Goal: Complete application form

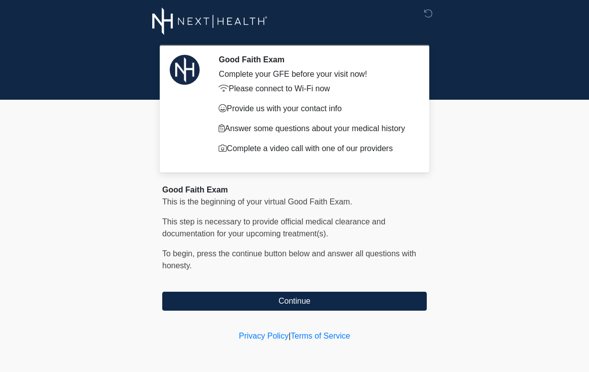
click at [348, 300] on button "Continue" at bounding box center [294, 301] width 265 height 19
click at [300, 299] on button "Continue" at bounding box center [294, 301] width 265 height 19
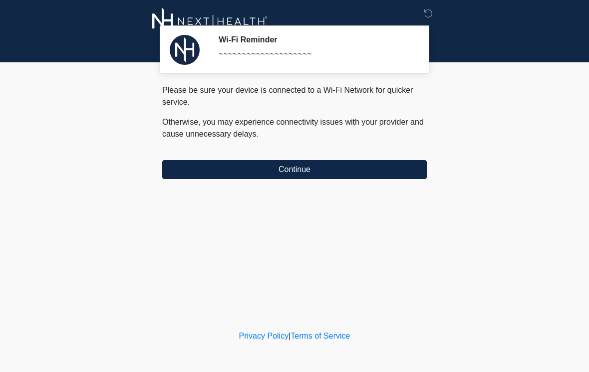
click at [321, 168] on button "Continue" at bounding box center [294, 169] width 265 height 19
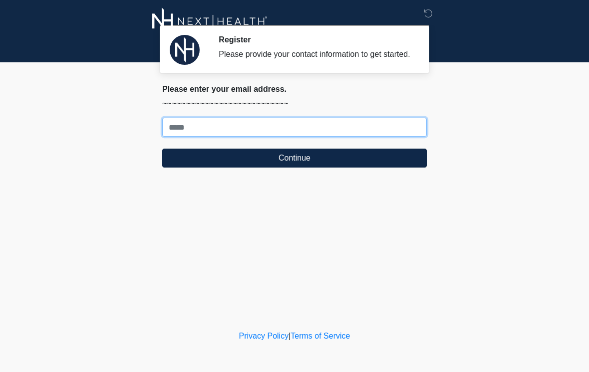
click at [268, 133] on input "Where should we email your treatment plan?" at bounding box center [294, 127] width 265 height 19
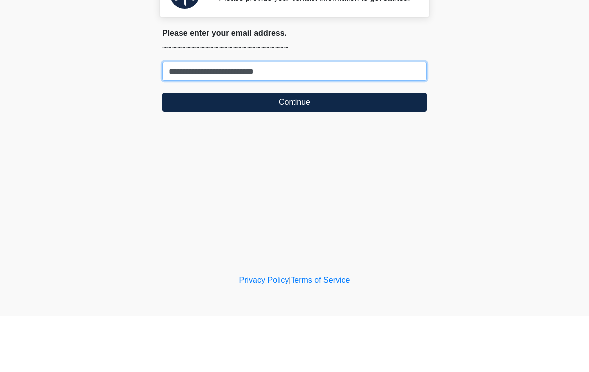
type input "**********"
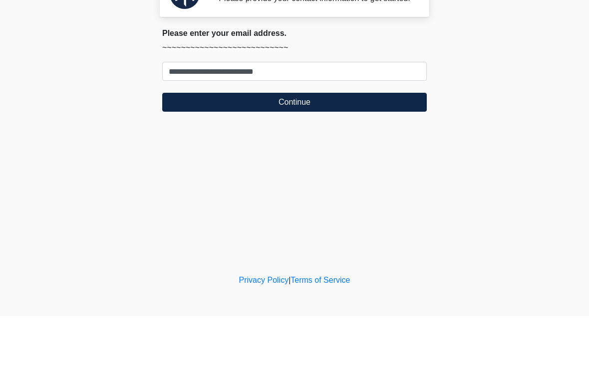
click at [326, 149] on button "Continue" at bounding box center [294, 158] width 265 height 19
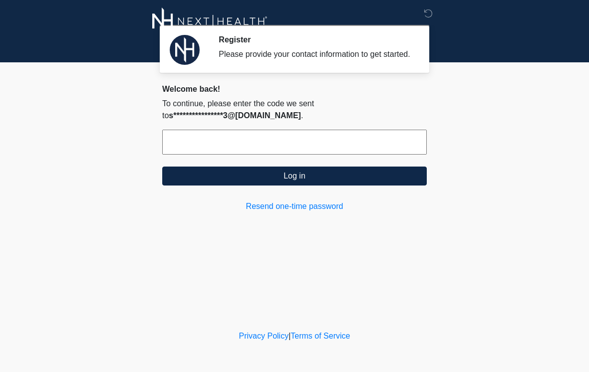
click at [300, 151] on input "text" at bounding box center [294, 142] width 265 height 25
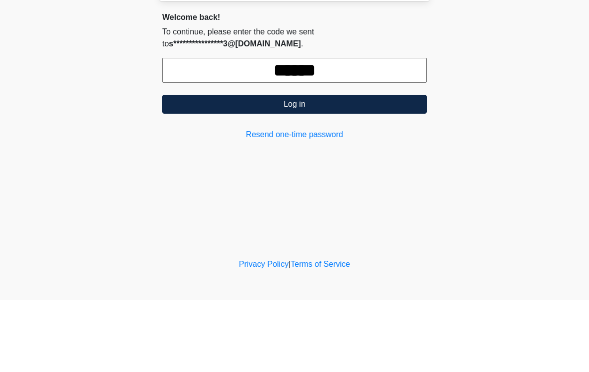
type input "******"
click at [349, 167] on button "Log in" at bounding box center [294, 176] width 265 height 19
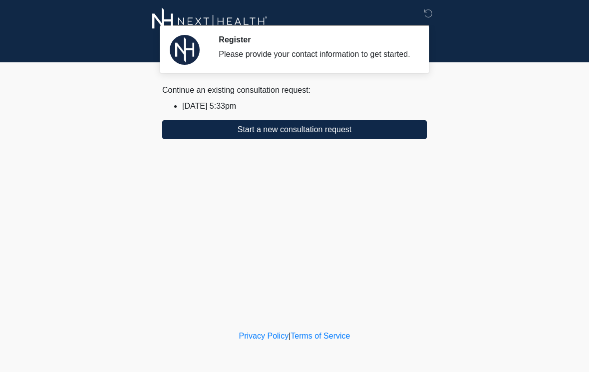
click at [347, 134] on button "Start a new consultation request" at bounding box center [294, 129] width 265 height 19
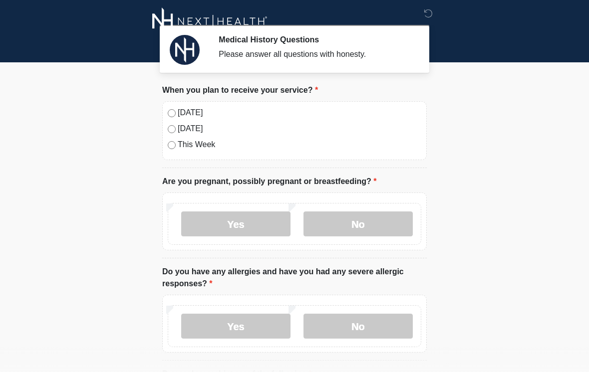
click at [178, 110] on label "[DATE]" at bounding box center [300, 113] width 244 height 12
click at [362, 223] on label "No" at bounding box center [358, 224] width 109 height 25
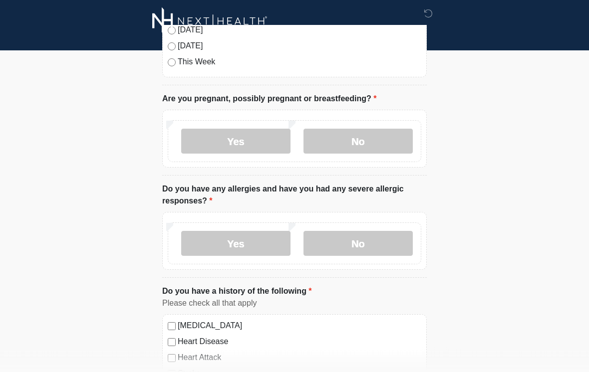
scroll to position [85, 0]
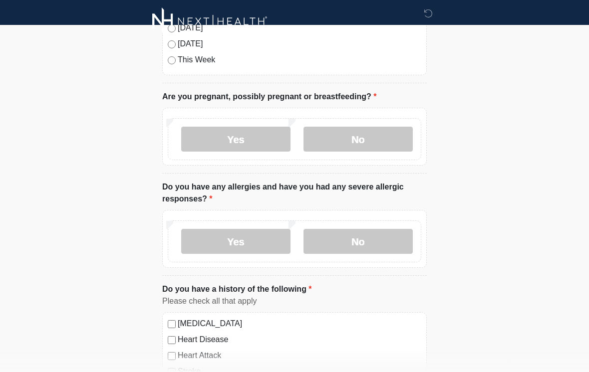
click at [371, 238] on label "No" at bounding box center [358, 241] width 109 height 25
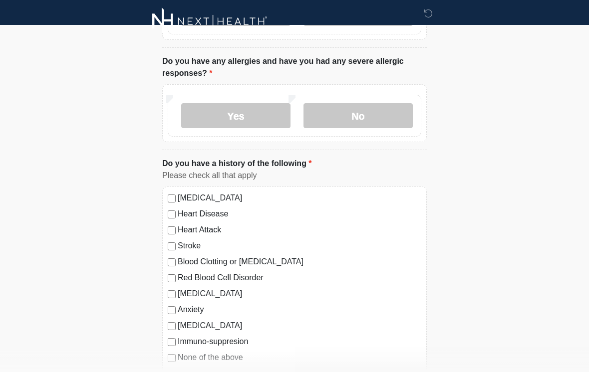
scroll to position [236, 0]
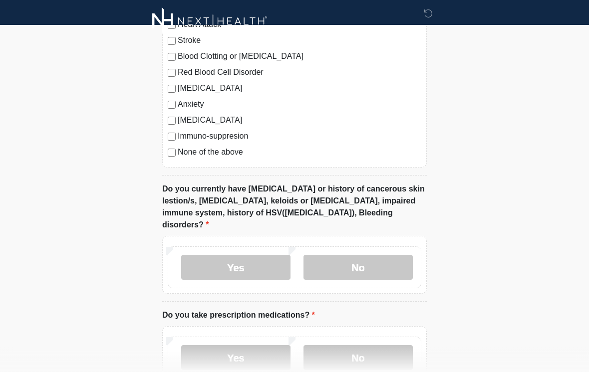
click at [356, 256] on label "No" at bounding box center [358, 268] width 109 height 25
click at [370, 346] on label "No" at bounding box center [358, 358] width 109 height 25
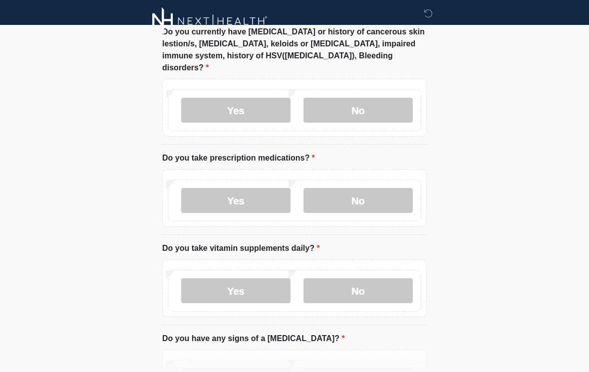
scroll to position [577, 0]
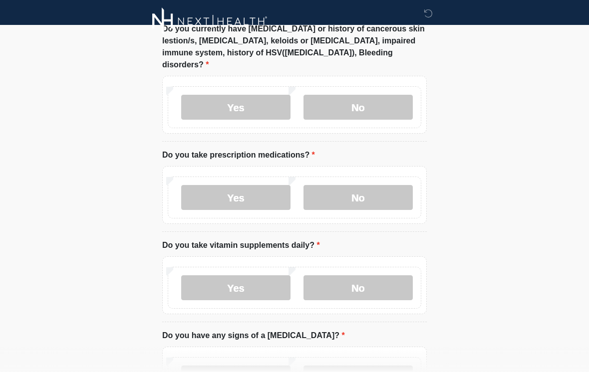
click at [373, 276] on label "No" at bounding box center [358, 288] width 109 height 25
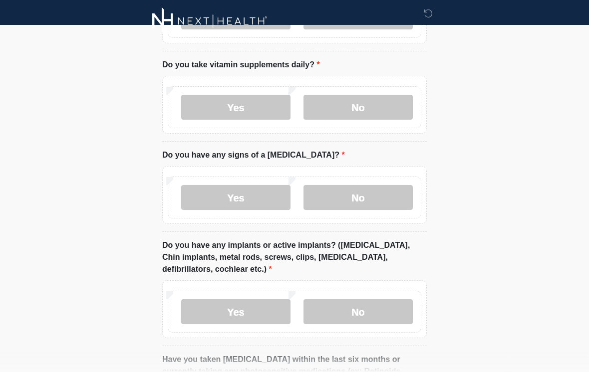
click at [378, 186] on label "No" at bounding box center [358, 198] width 109 height 25
click at [368, 300] on label "No" at bounding box center [358, 312] width 109 height 25
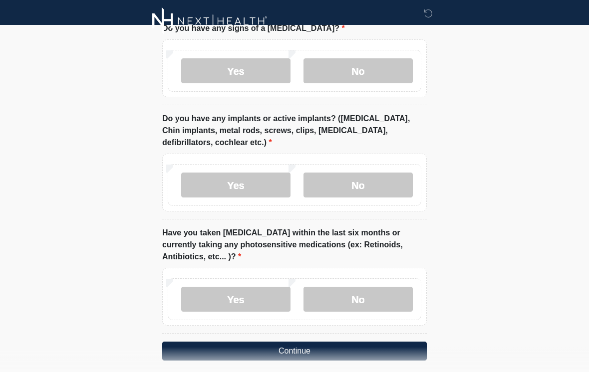
scroll to position [897, 0]
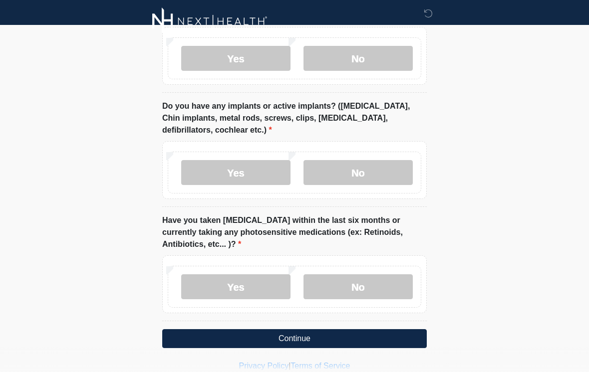
click at [382, 275] on label "No" at bounding box center [358, 287] width 109 height 25
click at [359, 330] on button "Continue" at bounding box center [294, 339] width 265 height 19
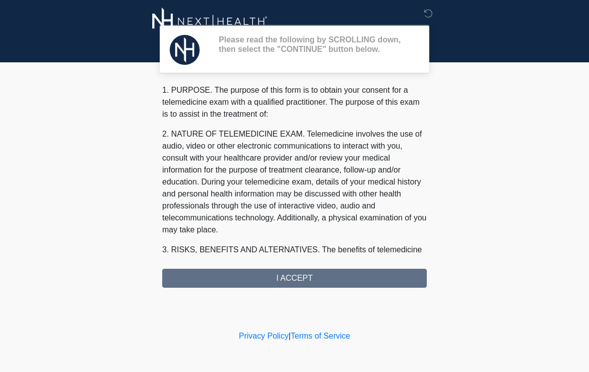
scroll to position [0, 0]
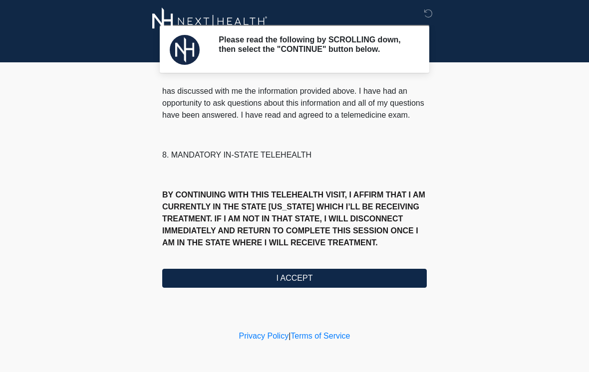
click at [328, 278] on button "I ACCEPT" at bounding box center [294, 278] width 265 height 19
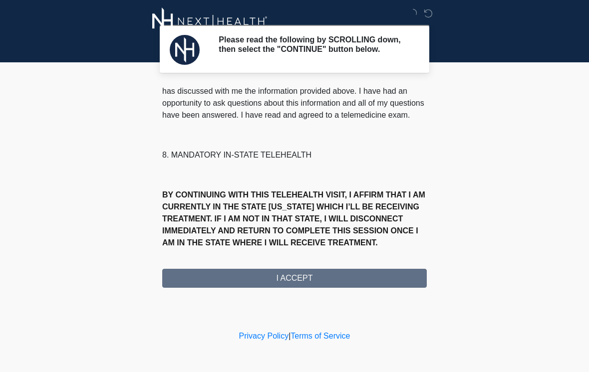
scroll to position [466, 0]
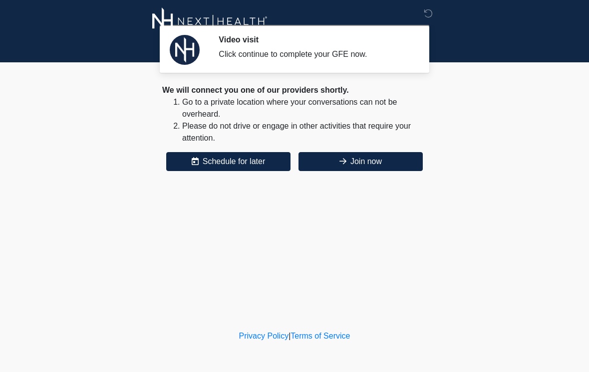
click at [372, 162] on button "Join now" at bounding box center [361, 161] width 124 height 19
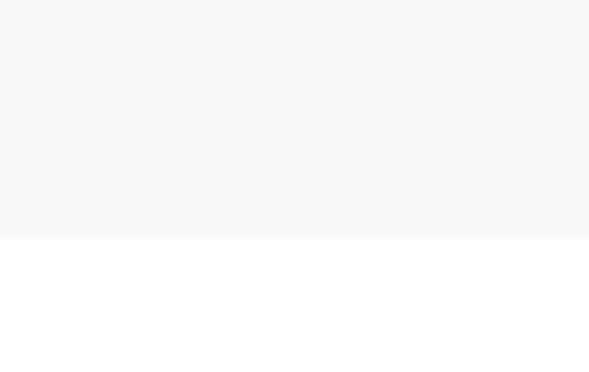
scroll to position [18, 0]
